Goal: Communication & Community: Connect with others

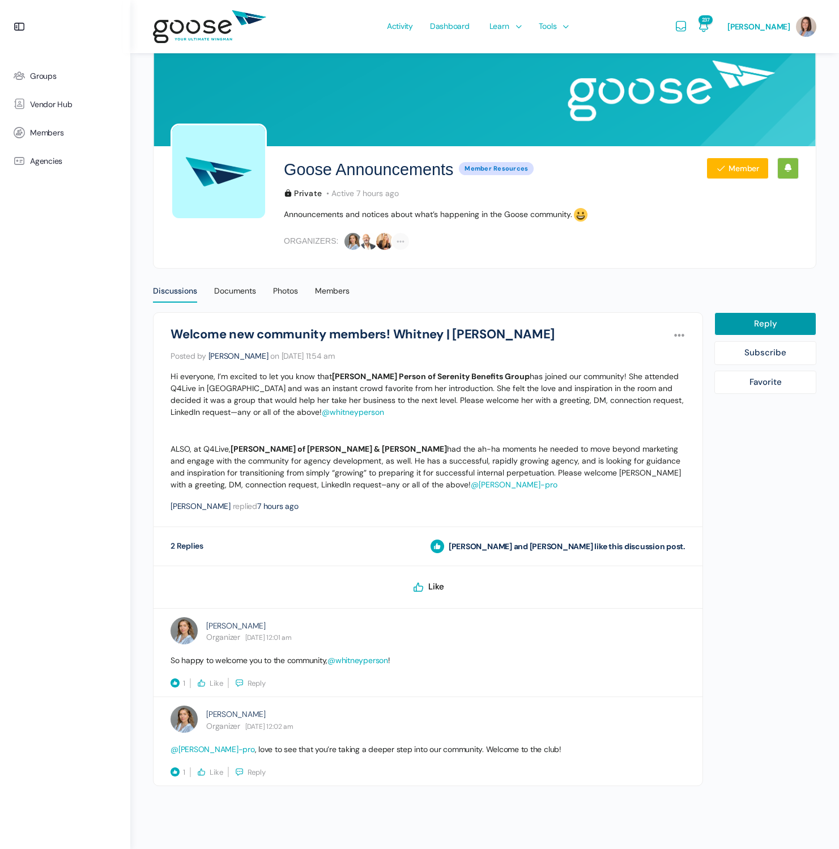
scroll to position [36, 0]
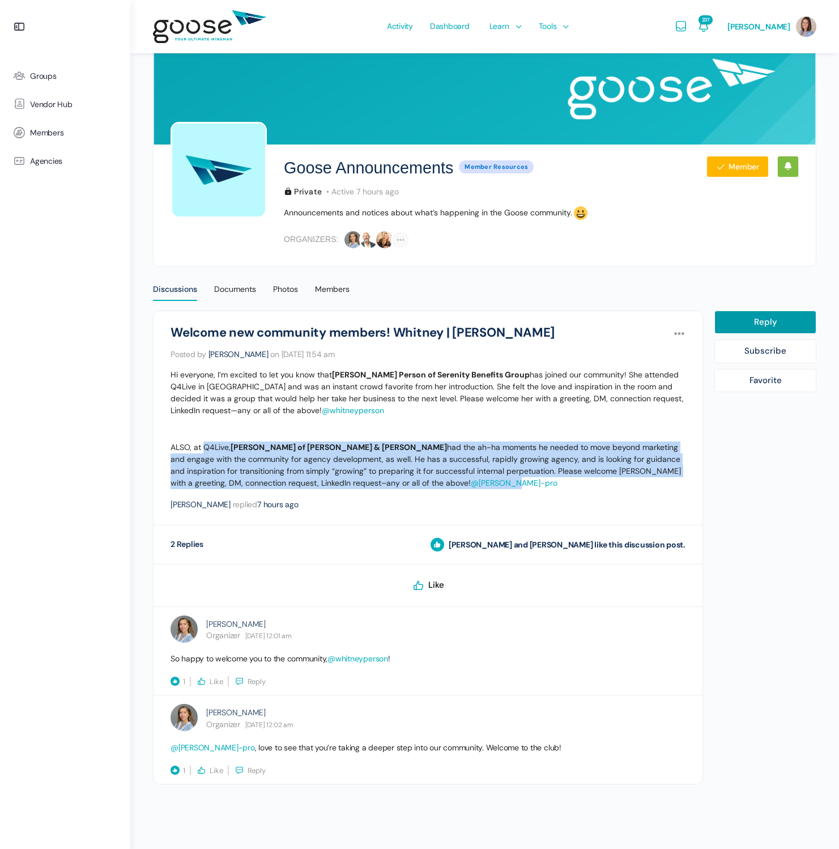
drag, startPoint x: 242, startPoint y: 448, endPoint x: 684, endPoint y: 479, distance: 443.0
click at [684, 479] on p "ALSO, at Q4Live, Craig Gussin of Auerbach & Gussin had the ah-ha moments he nee…" at bounding box center [428, 465] width 515 height 48
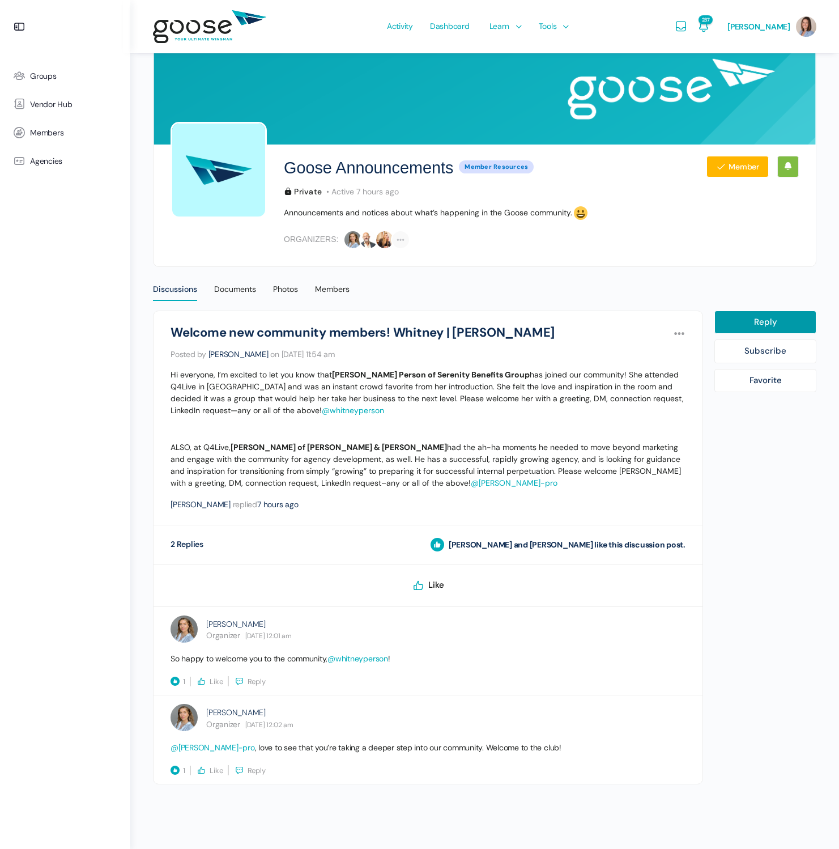
click at [508, 495] on div "Goose Announcements Welcome new community members! Whitney | Craig Options Repo…" at bounding box center [428, 417] width 515 height 185
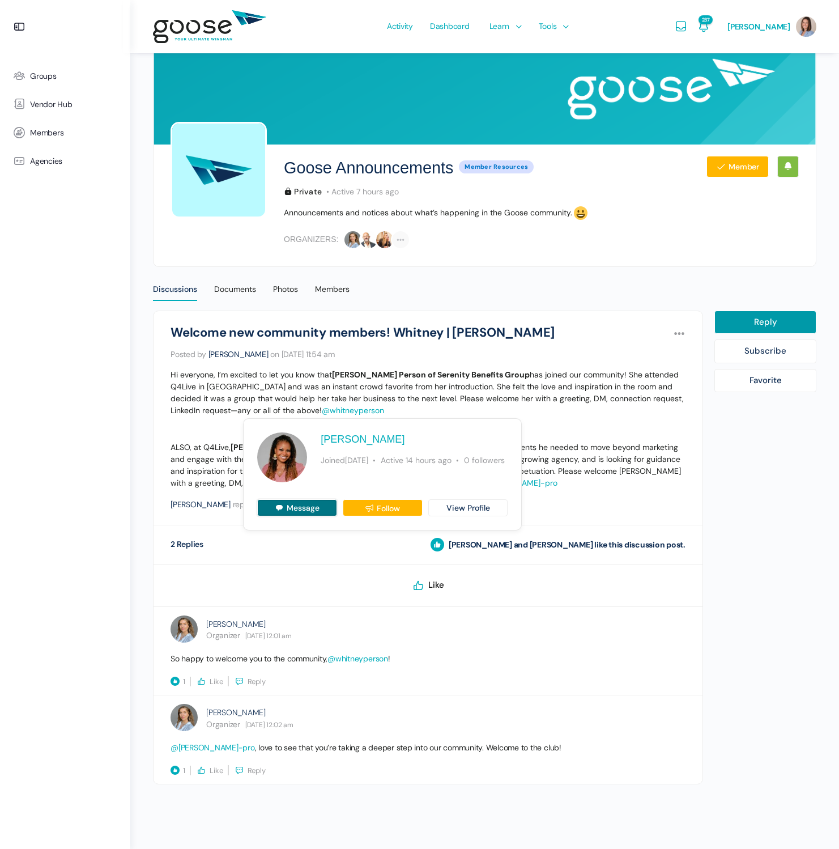
click at [292, 512] on link "Message" at bounding box center [297, 507] width 80 height 17
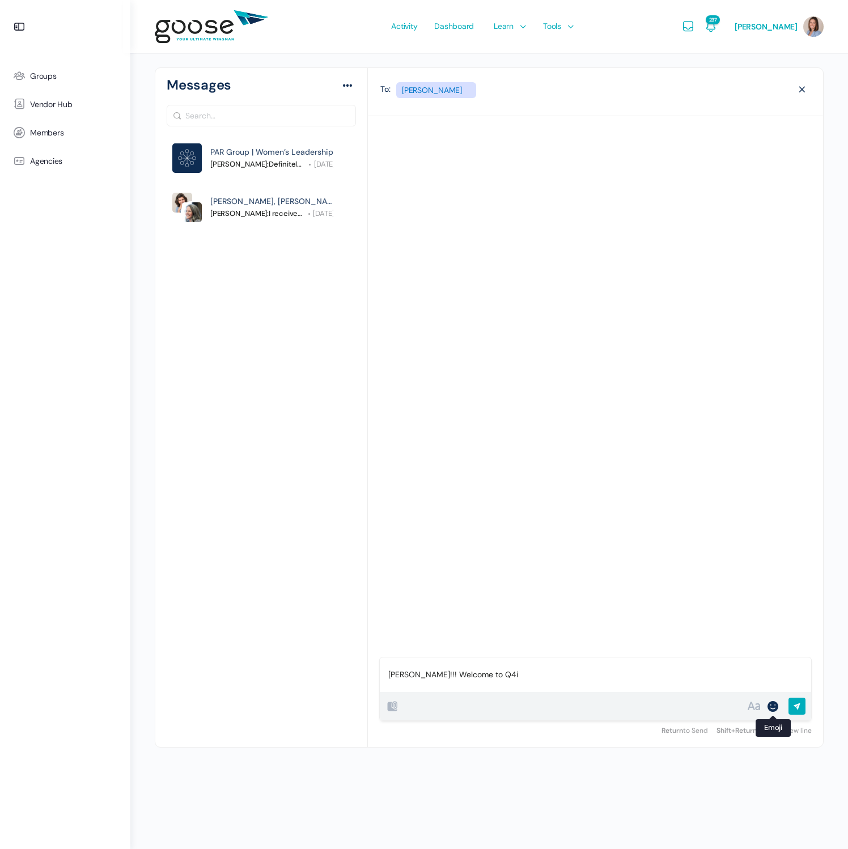
click at [773, 705] on div at bounding box center [773, 706] width 14 height 14
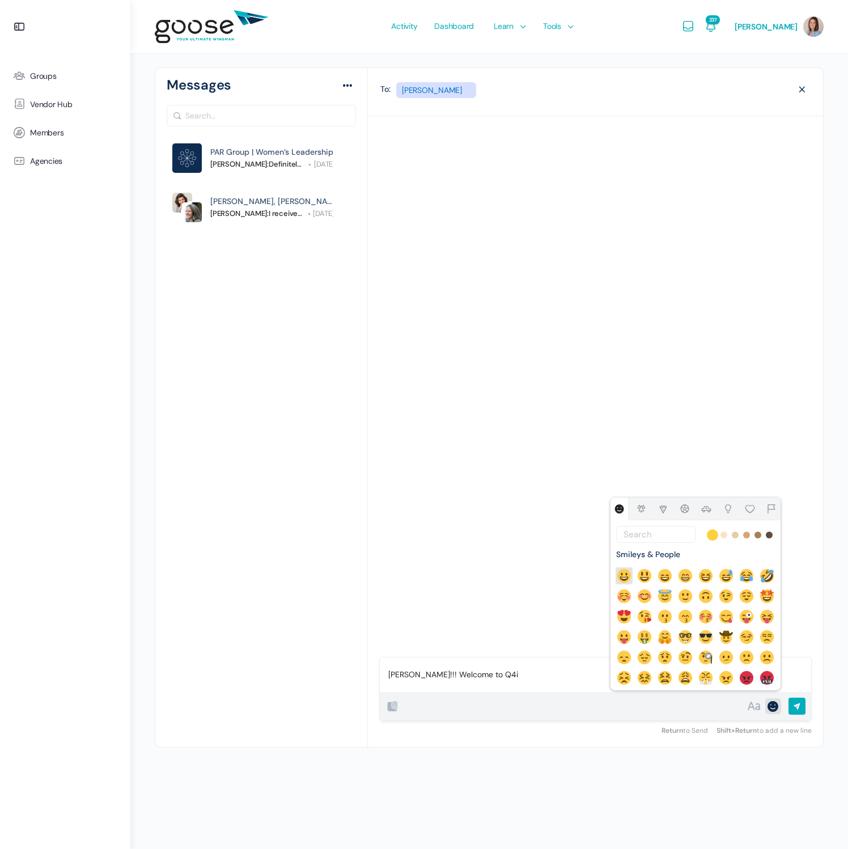
click at [627, 578] on img at bounding box center [624, 576] width 14 height 14
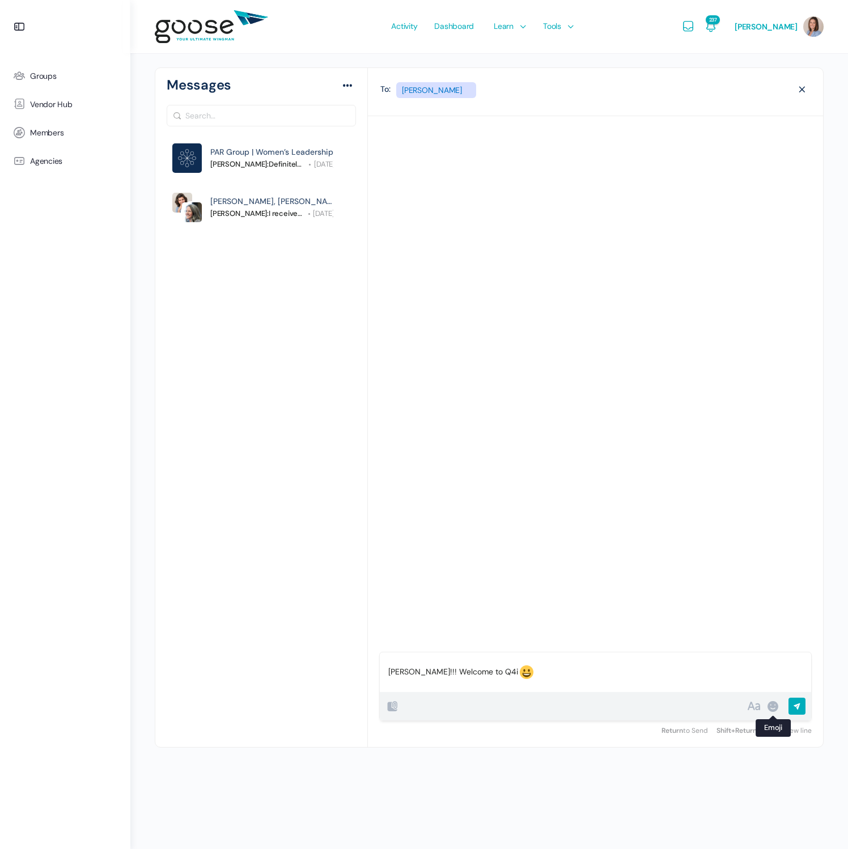
scroll to position [43, 0]
click at [488, 676] on p "[PERSON_NAME]!!! Welcome to Q4i This has been the best decision our agency has …" at bounding box center [595, 666] width 414 height 29
click at [542, 672] on p "[PERSON_NAME]!!! Welcome to Q4i This has been the best decision our agency has …" at bounding box center [595, 666] width 414 height 29
click at [549, 703] on div "B I • 1. “ # 0101 ✓ ×" at bounding box center [565, 706] width 361 height 14
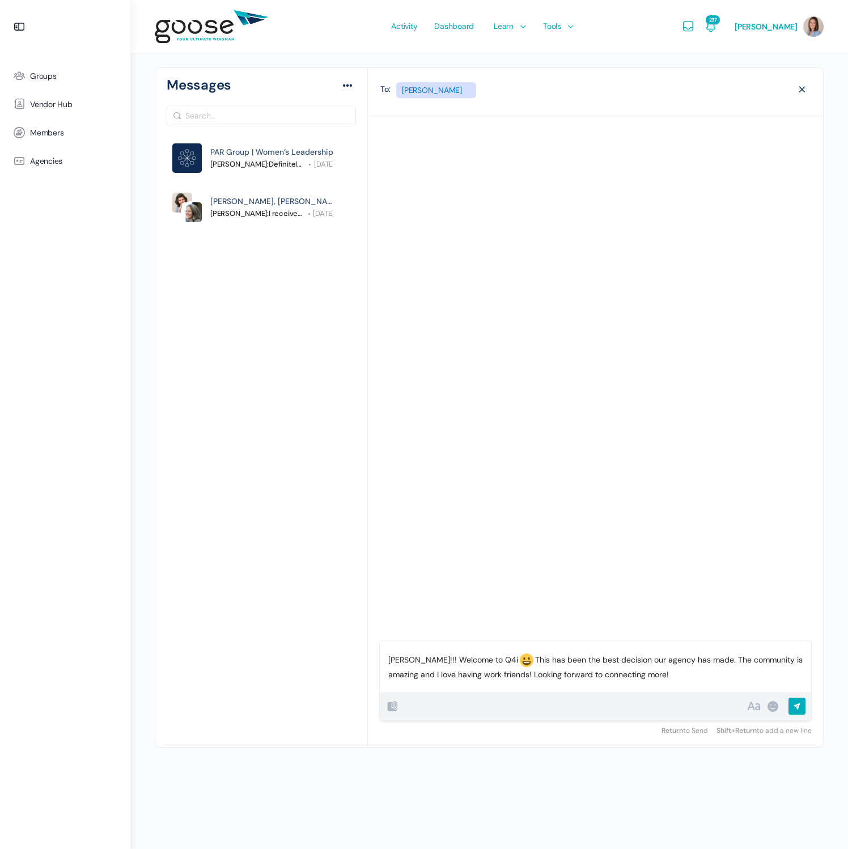
click at [793, 703] on input "Send" at bounding box center [827, 708] width 79 height 23
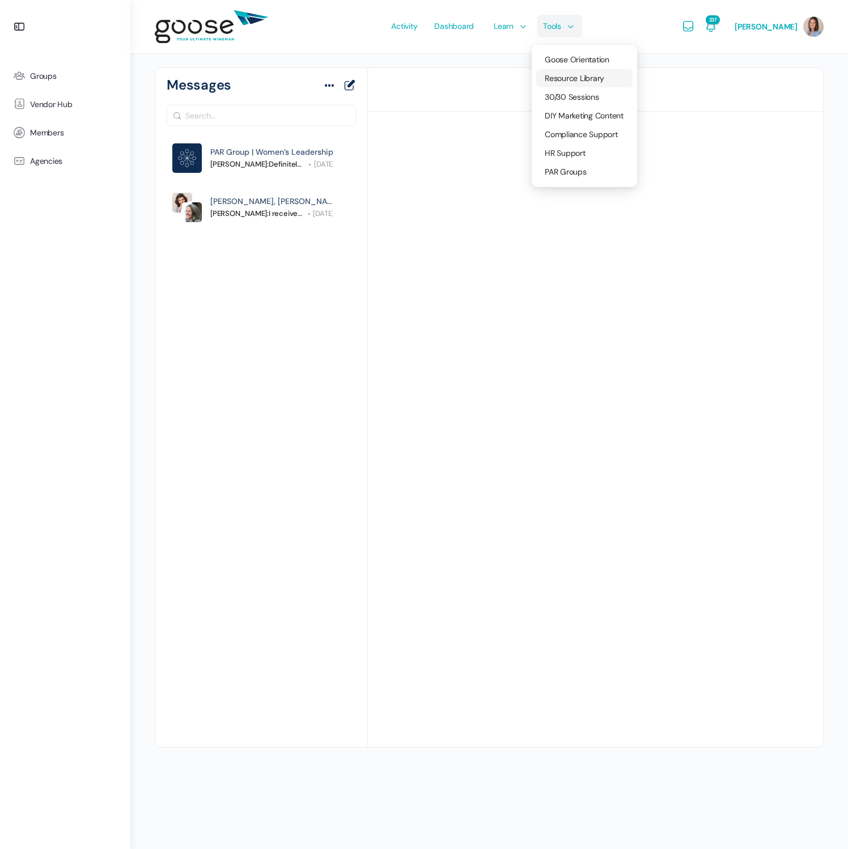
click at [576, 79] on span "Resource Library" at bounding box center [573, 78] width 59 height 10
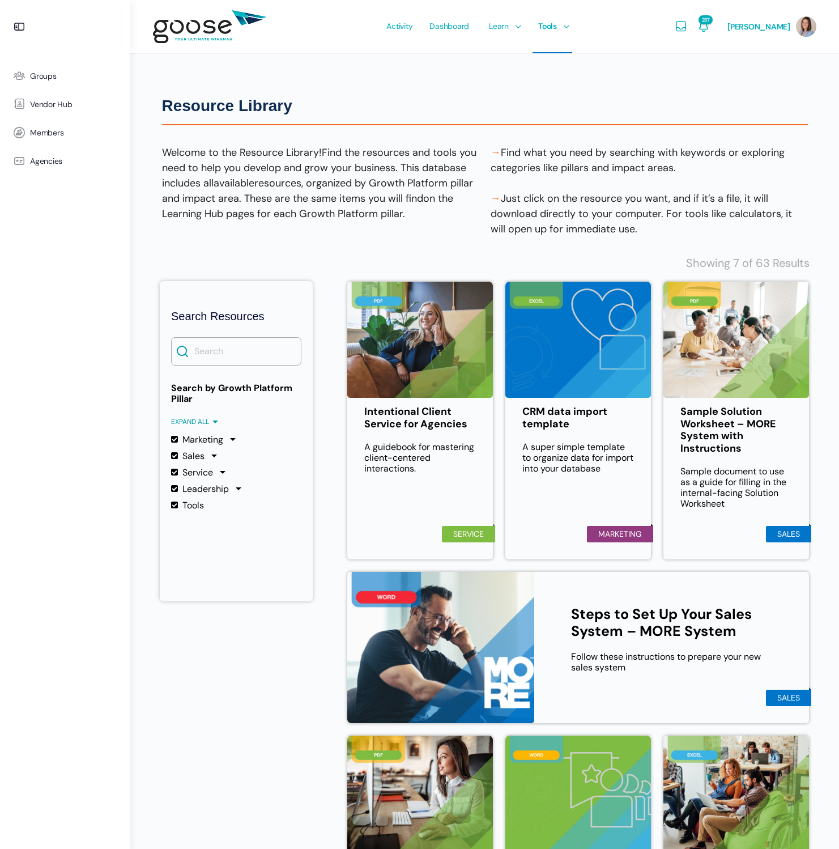
click at [222, 352] on e-page-transition at bounding box center [419, 424] width 839 height 849
click at [229, 352] on input "Search" at bounding box center [236, 351] width 130 height 28
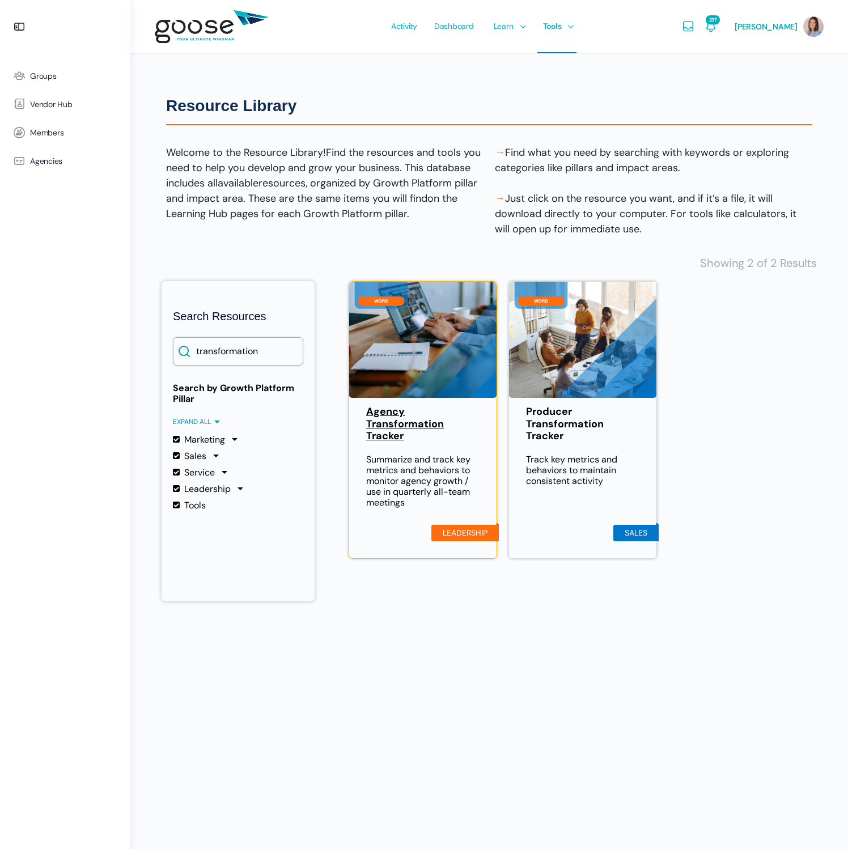
type input "transformation"
click at [381, 424] on link "Agency Transformation Tracker" at bounding box center [422, 424] width 113 height 37
